Goal: Task Accomplishment & Management: Use online tool/utility

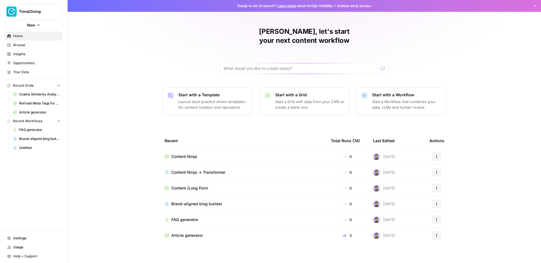
click at [37, 18] on button "TimeChimp" at bounding box center [34, 12] width 58 height 14
click at [38, 49] on span "September Cohort" at bounding box center [54, 51] width 74 height 6
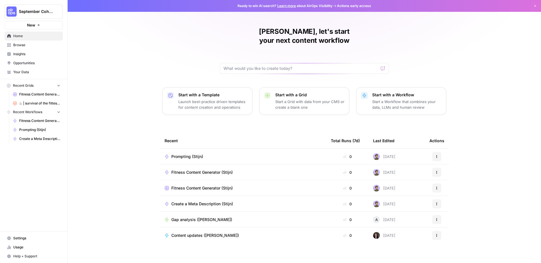
click at [22, 45] on span "Browse" at bounding box center [36, 45] width 47 height 5
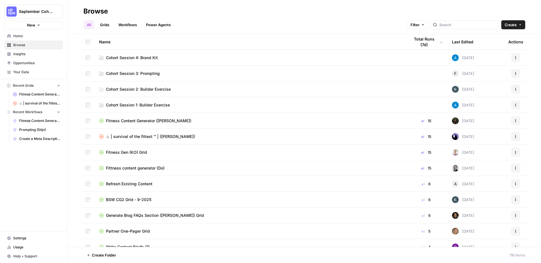
click at [28, 69] on link "Your Data" at bounding box center [34, 72] width 58 height 9
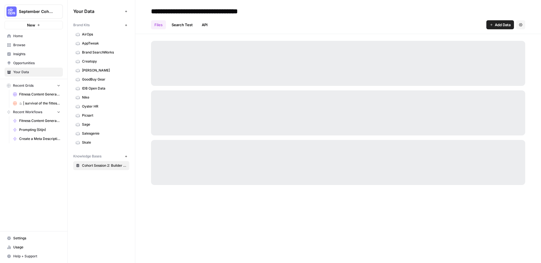
click at [126, 24] on icon "button" at bounding box center [126, 25] width 3 height 3
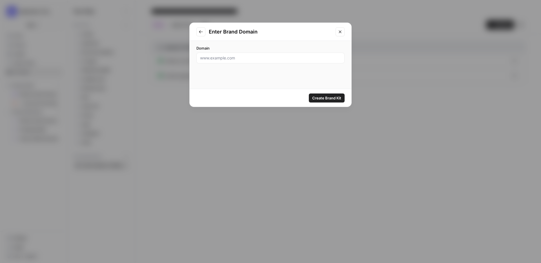
click at [226, 154] on div "Enter Brand Domain Domain Create Brand Kit" at bounding box center [270, 131] width 541 height 263
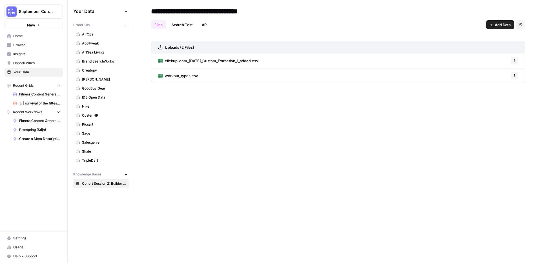
click at [99, 157] on link "TripleDart" at bounding box center [101, 160] width 56 height 9
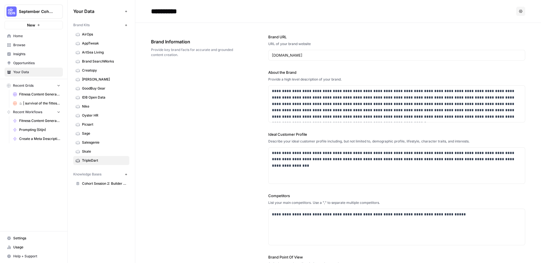
click at [83, 149] on span "Skale" at bounding box center [104, 151] width 45 height 5
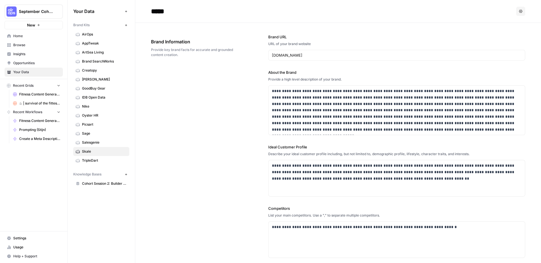
click at [88, 140] on span "Salesgenie" at bounding box center [104, 142] width 45 height 5
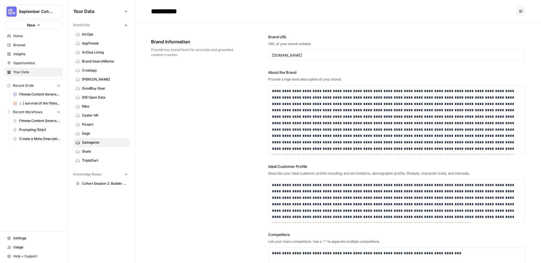
click at [93, 73] on span "Creatopy" at bounding box center [104, 70] width 45 height 5
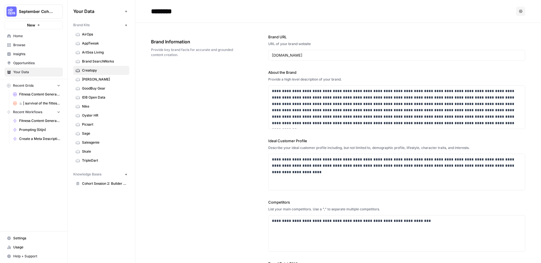
click at [98, 60] on span "Brand SearchWorks" at bounding box center [104, 61] width 45 height 5
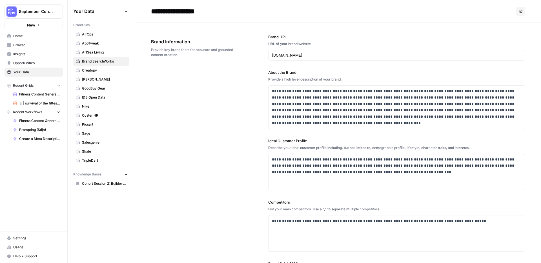
click at [99, 52] on span "ArtSea Living" at bounding box center [104, 52] width 45 height 5
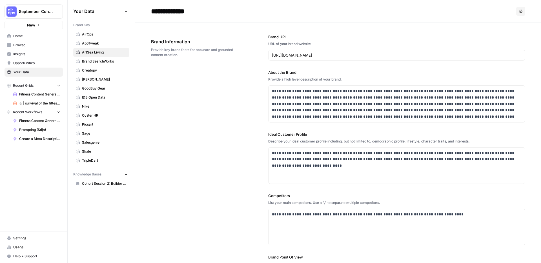
click at [99, 44] on span "AppTweak" at bounding box center [104, 43] width 45 height 5
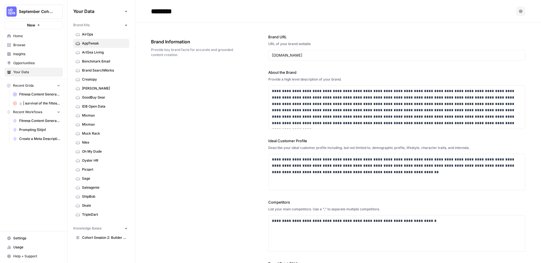
click at [24, 45] on span "Browse" at bounding box center [36, 45] width 47 height 5
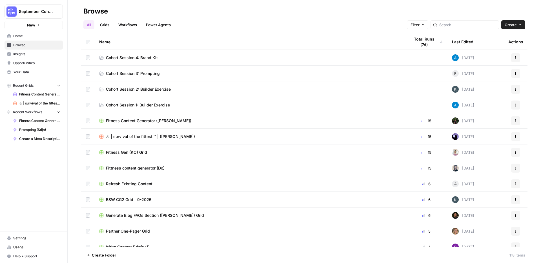
click at [110, 25] on link "Grids" at bounding box center [105, 24] width 16 height 9
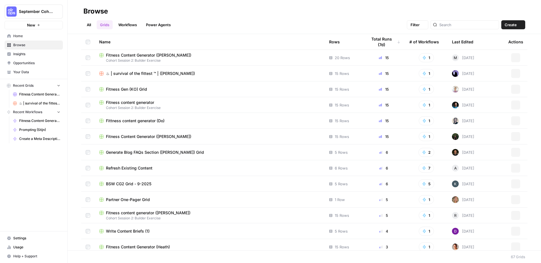
click at [125, 26] on link "Workflows" at bounding box center [127, 24] width 25 height 9
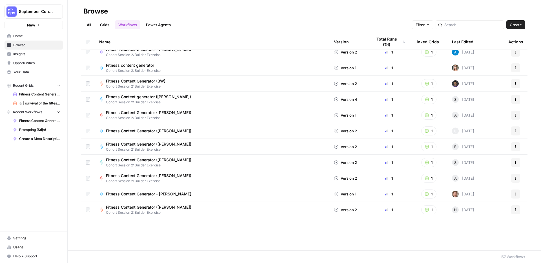
scroll to position [465, 0]
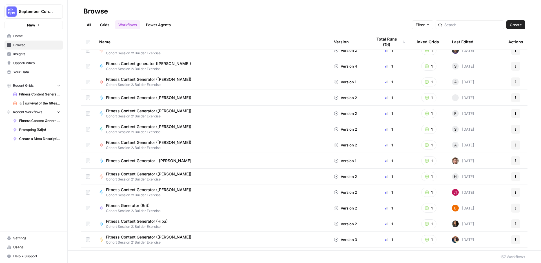
click at [90, 25] on link "All" at bounding box center [88, 24] width 11 height 9
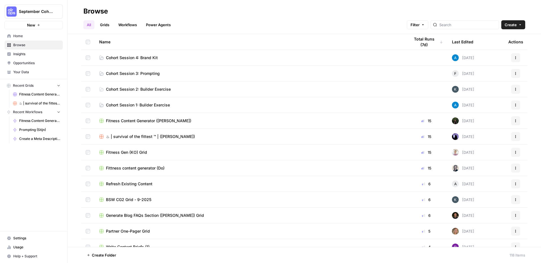
click at [117, 59] on span "Cohort Session 4: Brand Kit" at bounding box center [132, 58] width 52 height 6
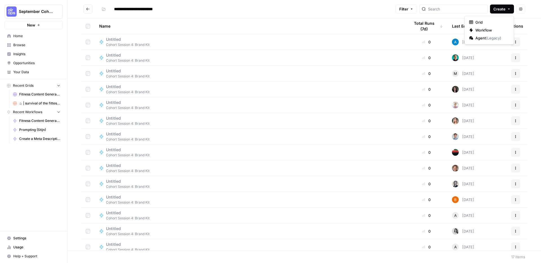
click at [501, 11] on span "Create" at bounding box center [499, 9] width 12 height 6
click at [488, 30] on span "Workflow" at bounding box center [491, 30] width 32 height 6
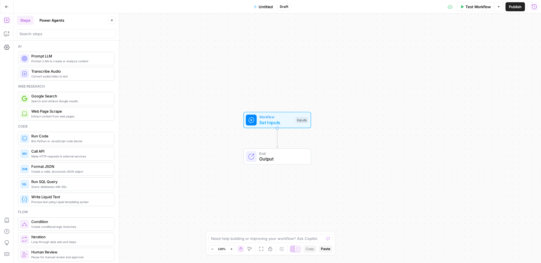
click at [263, 9] on span "Untitled" at bounding box center [266, 7] width 14 height 6
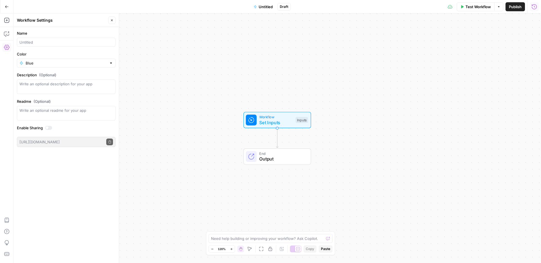
click at [264, 7] on span "Untitled" at bounding box center [266, 7] width 14 height 6
click at [266, 9] on span "Untitled" at bounding box center [266, 7] width 14 height 6
click at [73, 44] on input "Name" at bounding box center [66, 42] width 94 height 6
type input "FAQ (Gener)"
click at [268, 8] on span "FAQ (Gener)" at bounding box center [266, 7] width 22 height 6
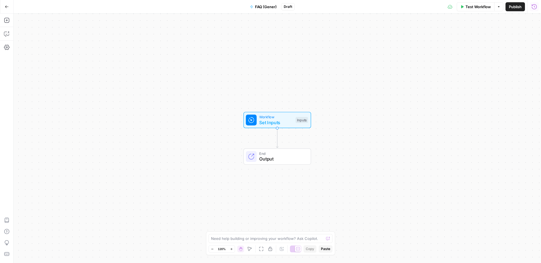
click at [268, 8] on span "FAQ (Gener)" at bounding box center [266, 7] width 22 height 6
click at [64, 40] on input "FAQ (Gener)" at bounding box center [66, 42] width 94 height 6
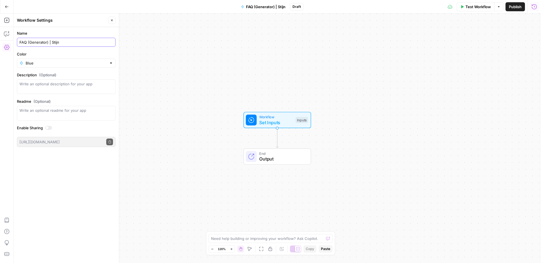
type input "FAQ (Generator) | Stijn"
click at [36, 64] on input "Color" at bounding box center [66, 63] width 81 height 6
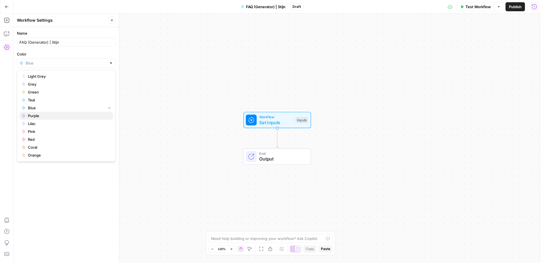
click at [36, 117] on span "Purple" at bounding box center [68, 116] width 81 height 6
type input "Purple"
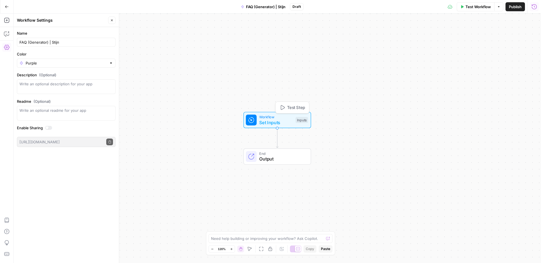
click at [284, 125] on span "Set Inputs" at bounding box center [276, 122] width 34 height 7
click at [281, 127] on div "Workflow Set Inputs Inputs Test Step" at bounding box center [278, 120] width 68 height 16
click at [280, 121] on span "Set Inputs" at bounding box center [276, 122] width 34 height 7
click at [491, 40] on button "Add Field" at bounding box center [480, 38] width 94 height 9
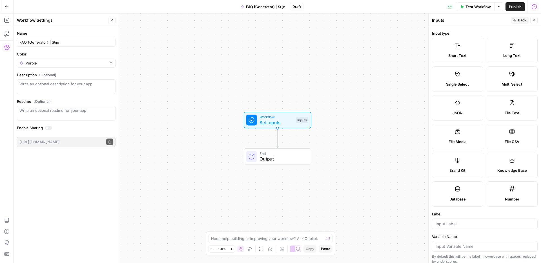
click at [465, 163] on label "Brand Kit" at bounding box center [457, 165] width 51 height 25
click at [451, 227] on div at bounding box center [485, 224] width 106 height 11
type input "Brand Kit"
click at [449, 220] on div "Brand Kit" at bounding box center [485, 224] width 106 height 11
click at [449, 216] on label "Label" at bounding box center [485, 214] width 106 height 6
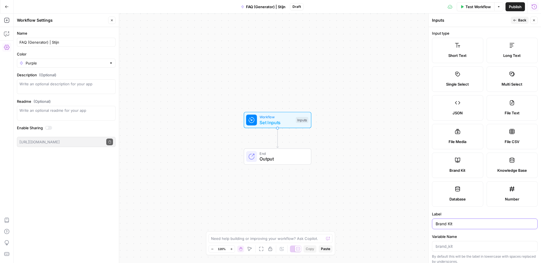
click at [449, 221] on input "Brand Kit" at bounding box center [485, 224] width 98 height 6
click at [114, 20] on button "Close" at bounding box center [111, 20] width 7 height 7
click at [3, 20] on button "Add Steps" at bounding box center [6, 20] width 9 height 9
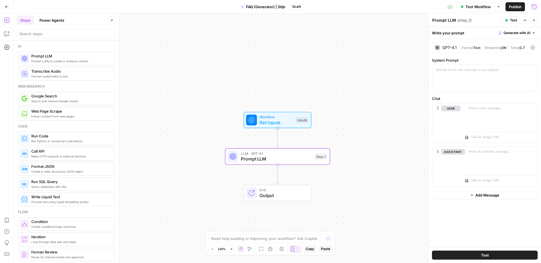
click at [266, 117] on span "Workflow" at bounding box center [276, 116] width 34 height 5
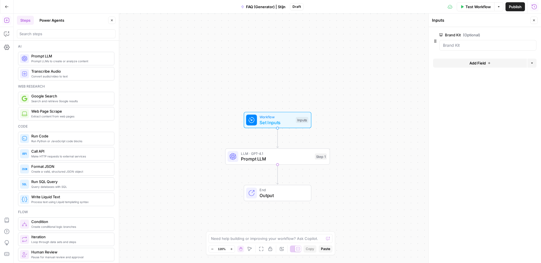
click at [476, 3] on button "Test Workflow" at bounding box center [476, 6] width 38 height 9
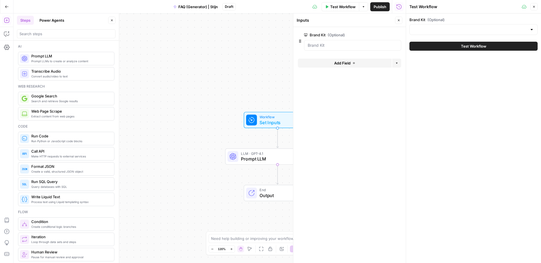
click at [465, 25] on div at bounding box center [473, 29] width 128 height 11
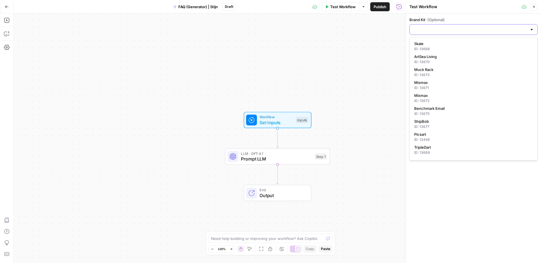
click at [433, 30] on input "Brand Kit (Optional)" at bounding box center [470, 30] width 114 height 6
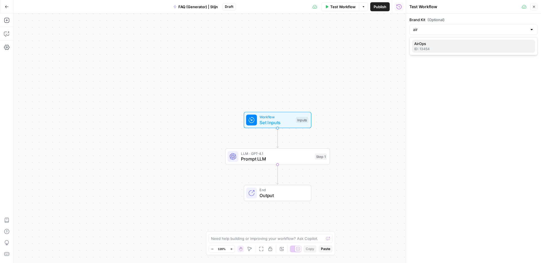
click at [427, 44] on span "AirOps" at bounding box center [472, 44] width 116 height 6
type input "AirOps"
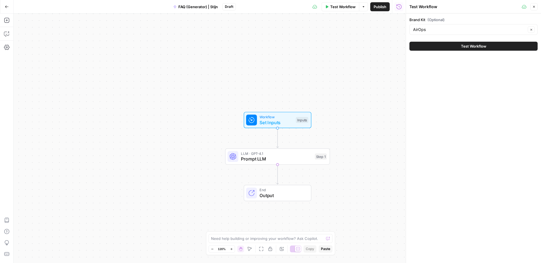
click at [535, 9] on button "Close" at bounding box center [533, 6] width 7 height 7
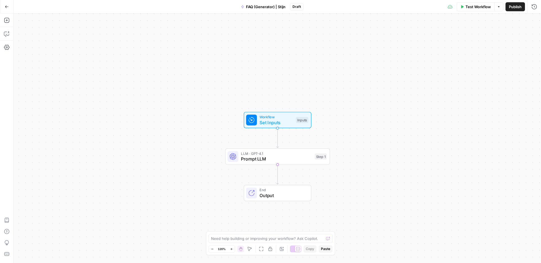
click at [264, 161] on span "Prompt LLM" at bounding box center [276, 159] width 71 height 7
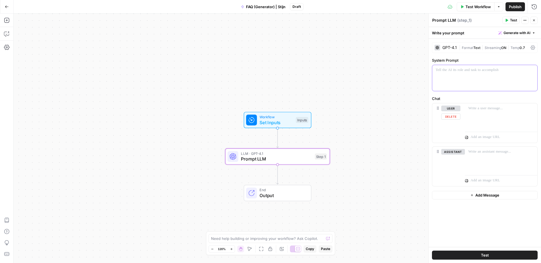
click at [452, 73] on div at bounding box center [484, 78] width 105 height 26
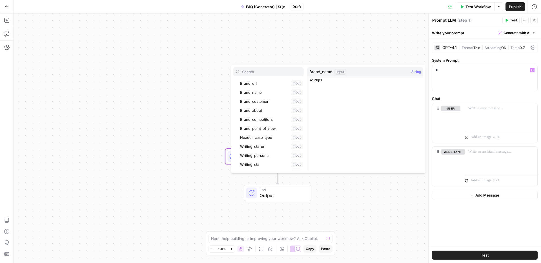
scroll to position [46, 0]
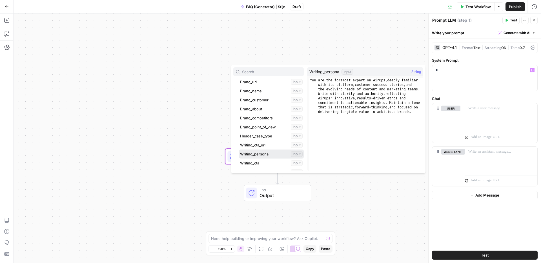
click at [260, 155] on button "Select variable Writing_persona" at bounding box center [271, 154] width 65 height 9
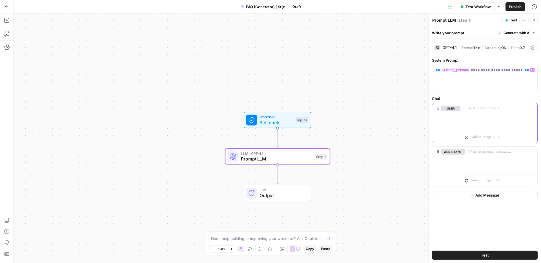
click at [479, 116] on div at bounding box center [501, 116] width 72 height 26
click at [534, 107] on div "**********" at bounding box center [501, 116] width 72 height 26
click at [531, 111] on p "**********" at bounding box center [501, 109] width 66 height 6
click at [531, 109] on icon "button" at bounding box center [532, 108] width 3 height 3
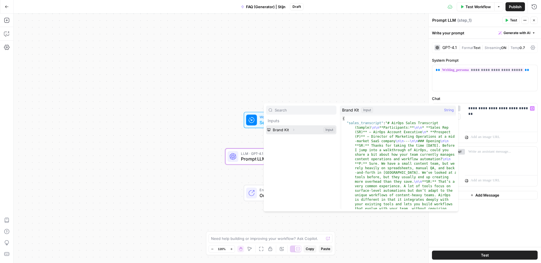
click at [298, 130] on button "Select variable Brand Kit" at bounding box center [301, 129] width 70 height 9
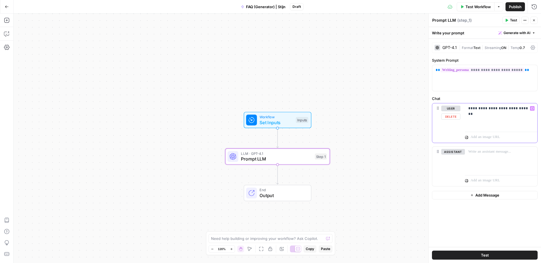
click at [533, 109] on icon "button" at bounding box center [532, 108] width 3 height 3
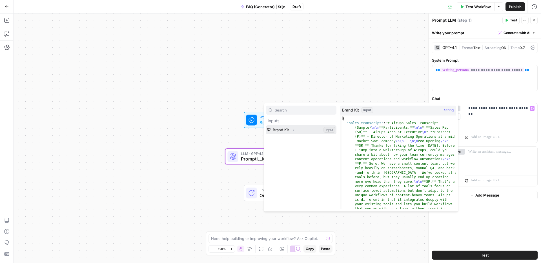
click at [292, 132] on button "Expand" at bounding box center [293, 129] width 7 height 7
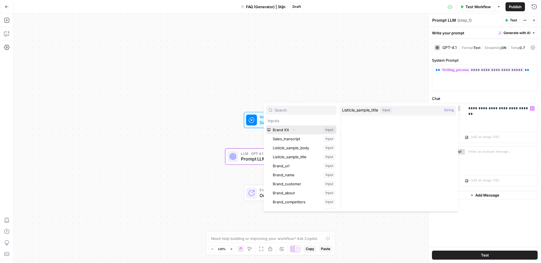
scroll to position [10, 0]
click at [288, 161] on button "Select variable Brand_name" at bounding box center [304, 165] width 65 height 9
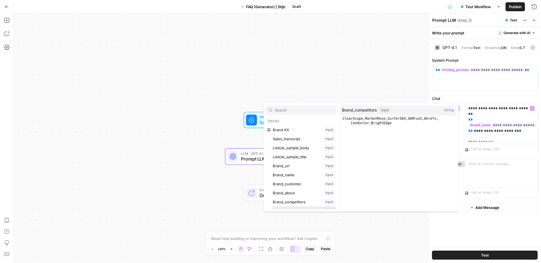
scroll to position [6, 0]
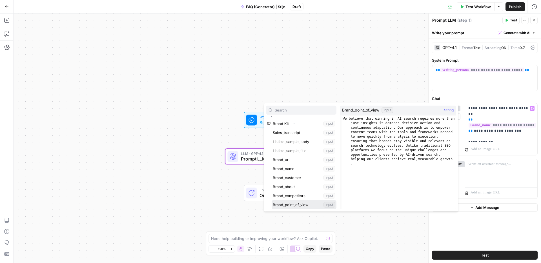
click at [272, 200] on button "Select variable Brand_point_of_view" at bounding box center [304, 204] width 65 height 9
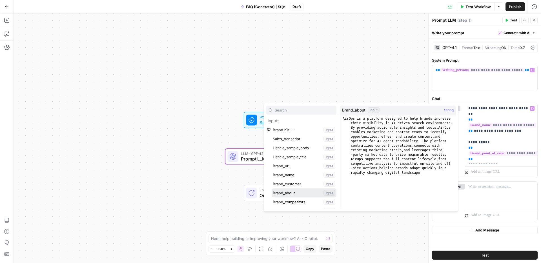
click at [272, 188] on button "Select variable Brand_about" at bounding box center [304, 192] width 65 height 9
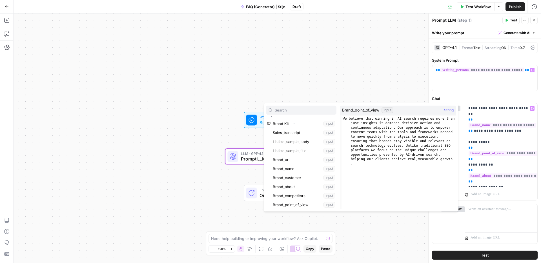
scroll to position [57, 0]
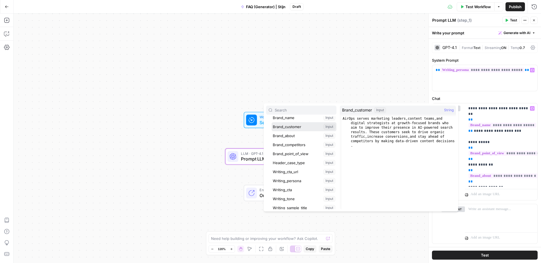
click at [272, 122] on button "Select variable Brand_customer" at bounding box center [304, 126] width 65 height 9
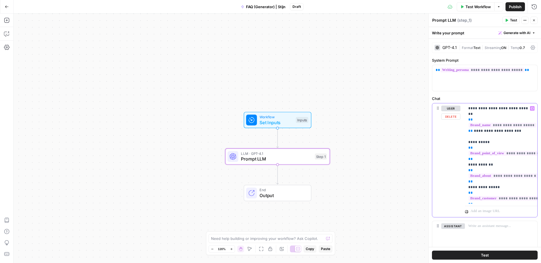
click at [488, 183] on p "**********" at bounding box center [501, 154] width 66 height 96
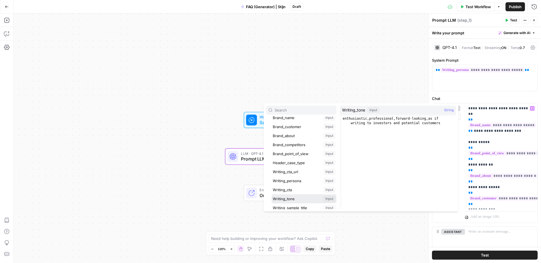
click at [272, 194] on button "Select variable Writing_tone" at bounding box center [304, 198] width 65 height 9
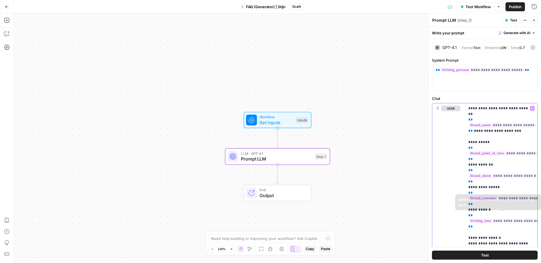
scroll to position [81, 0]
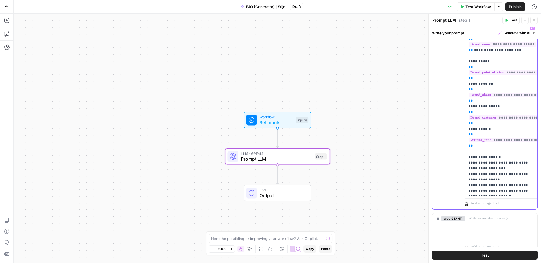
drag, startPoint x: 493, startPoint y: 192, endPoint x: 450, endPoint y: 182, distance: 44.3
click at [450, 182] on div "**********" at bounding box center [484, 116] width 105 height 187
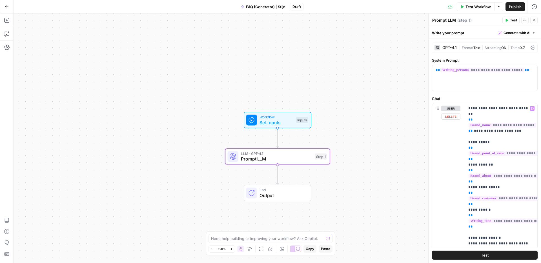
scroll to position [81, 0]
